Goal: Find specific page/section: Find specific page/section

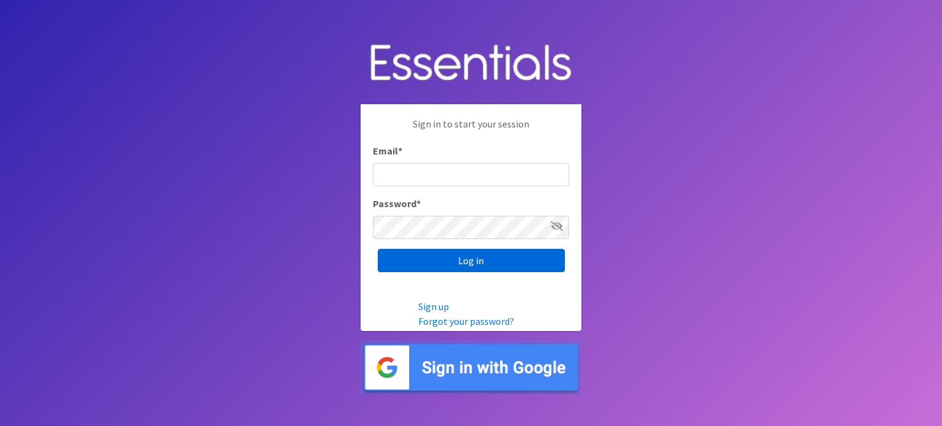
type input "[EMAIL_ADDRESS][DOMAIN_NAME]"
click at [512, 262] on input "Log in" at bounding box center [471, 260] width 187 height 23
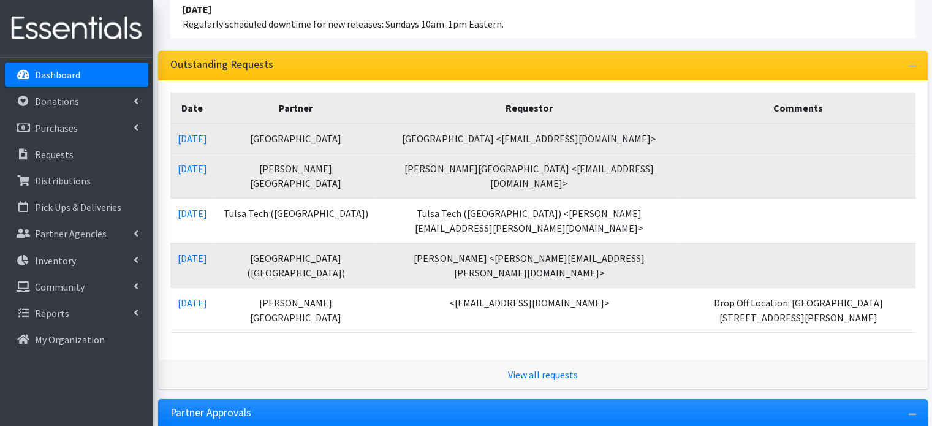
scroll to position [184, 0]
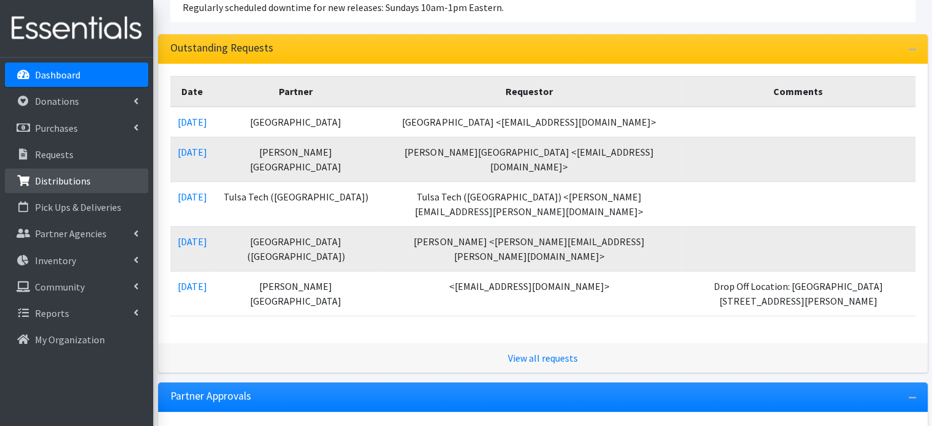
click at [91, 183] on link "Distributions" at bounding box center [76, 181] width 143 height 25
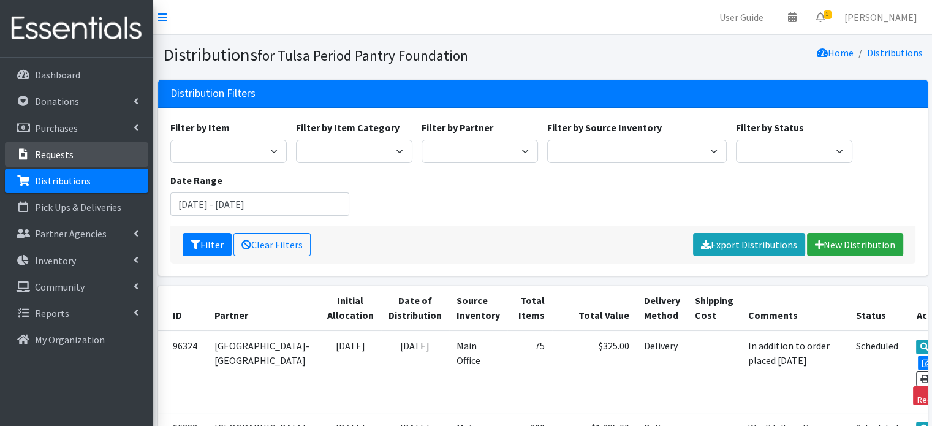
click at [70, 156] on p "Requests" at bounding box center [54, 154] width 39 height 12
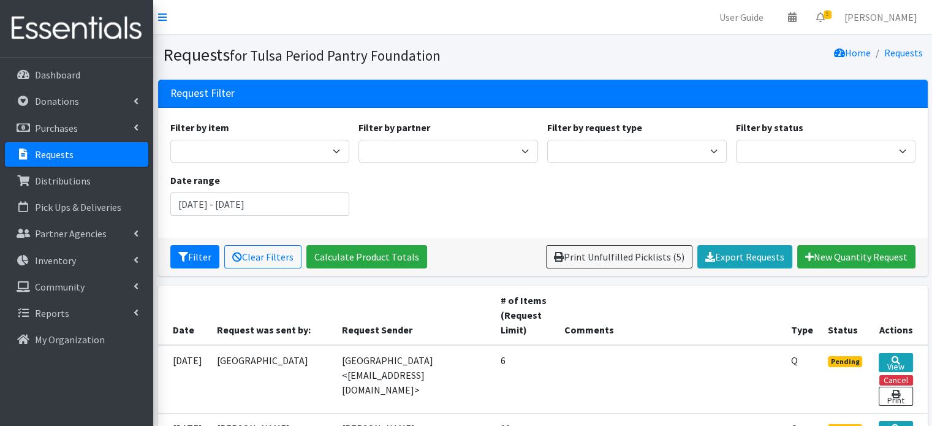
click at [792, 48] on div "Home Requests" at bounding box center [735, 54] width 385 height 21
